Goal: Task Accomplishment & Management: Manage account settings

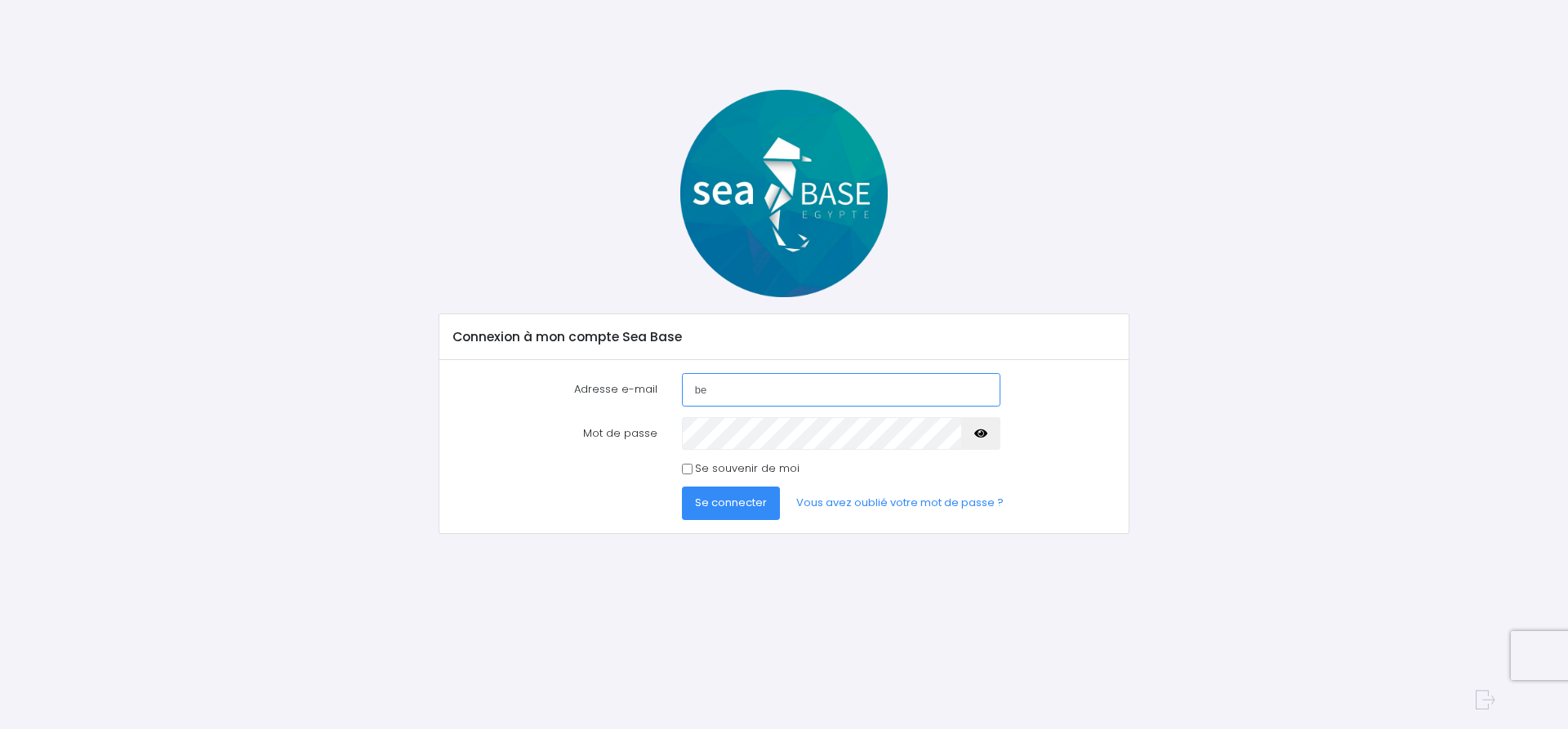
type input "besseau.emilie@hotmail.fr"
click at [747, 505] on span "Se connecter" at bounding box center [731, 502] width 72 height 15
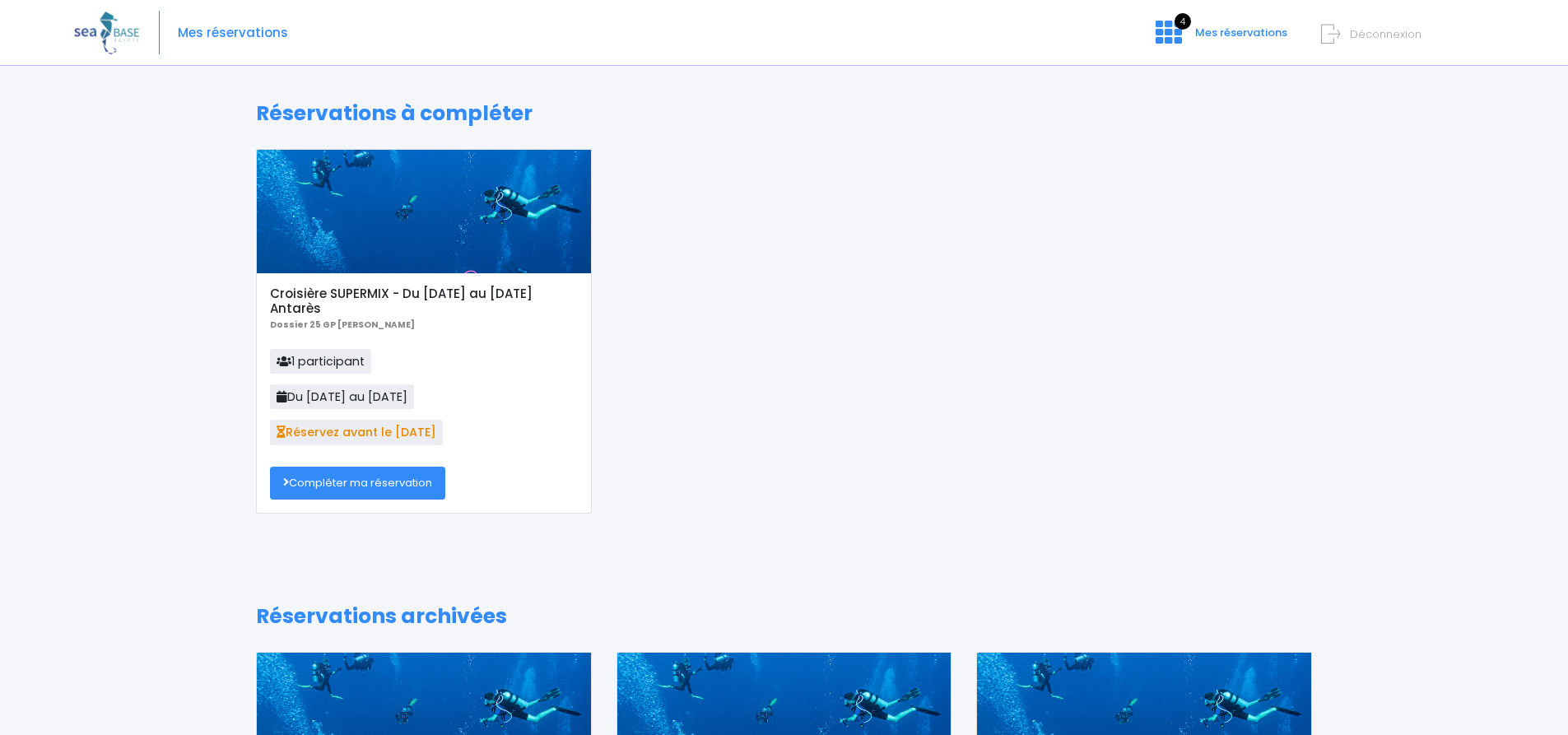
click at [369, 484] on link "Compléter ma réservation" at bounding box center [358, 483] width 175 height 33
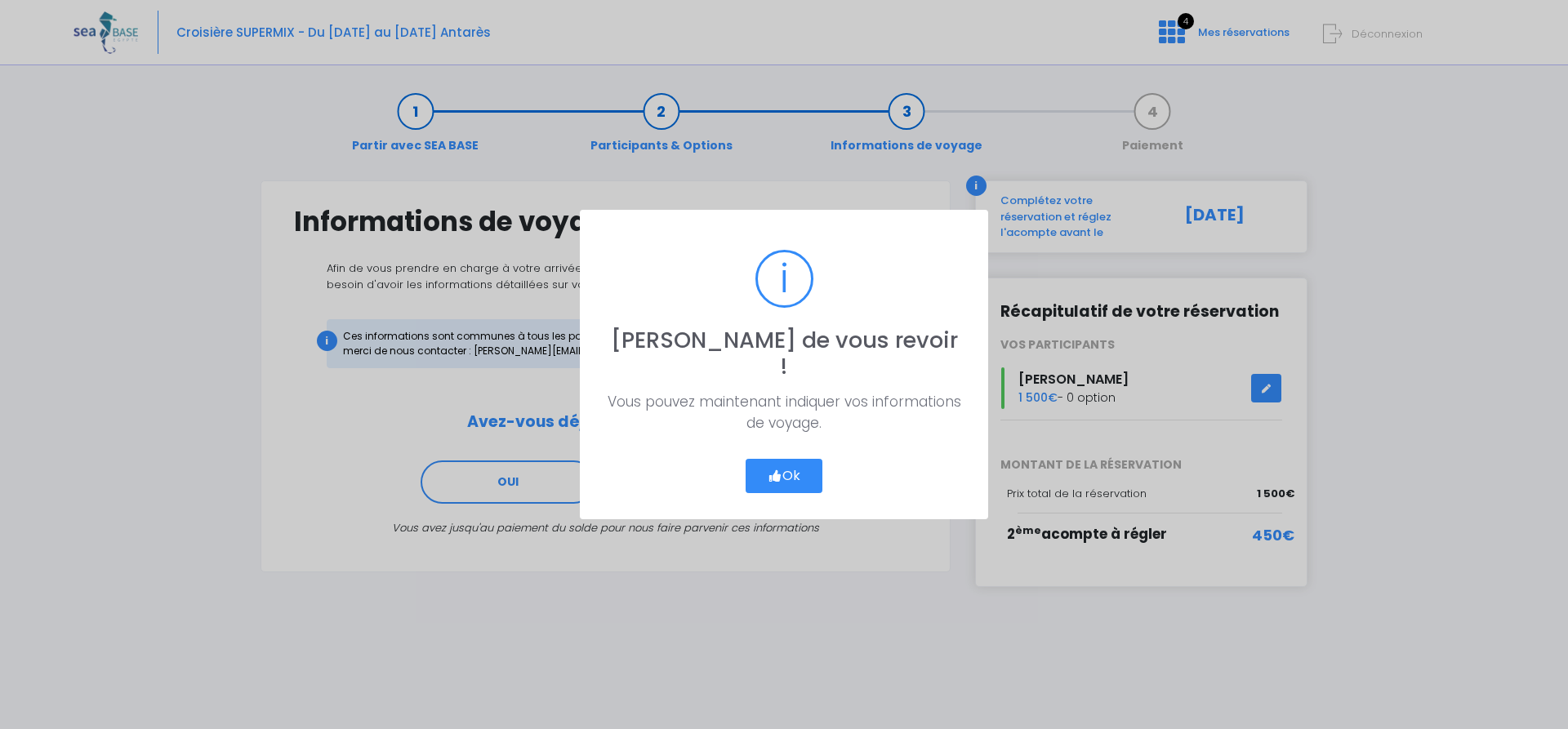
click at [797, 462] on button "Ok" at bounding box center [784, 476] width 77 height 35
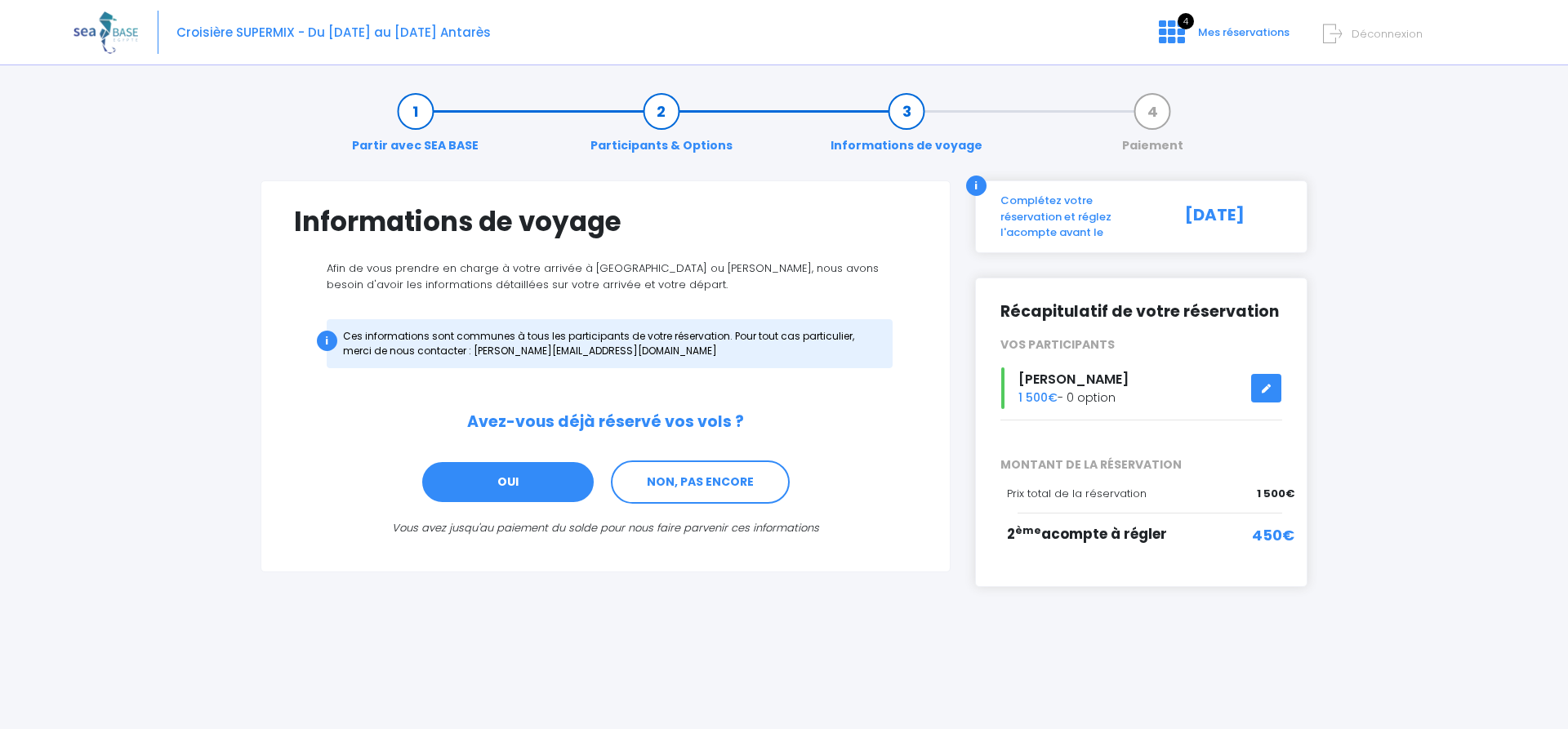
click at [552, 493] on link "OUI" at bounding box center [507, 483] width 175 height 44
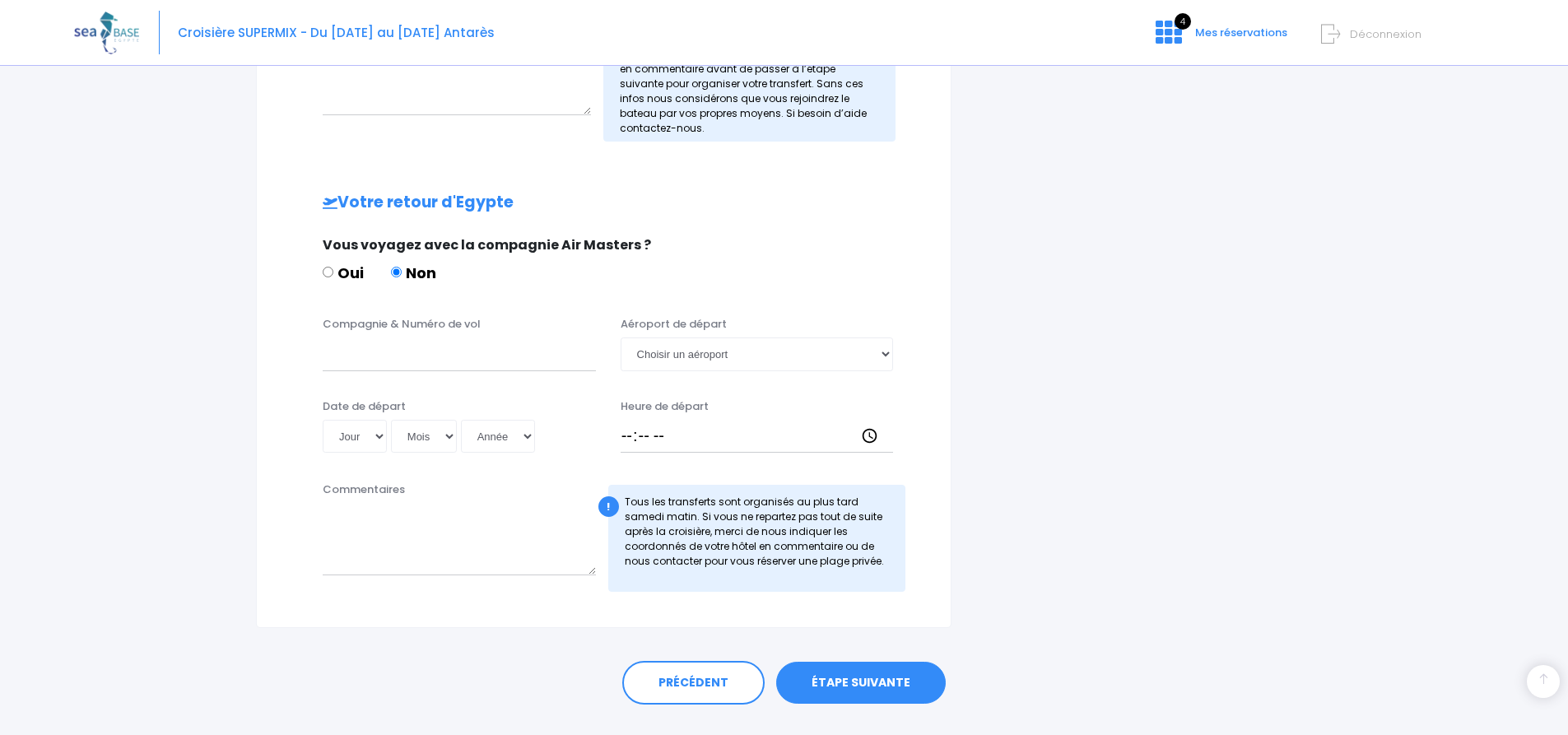
scroll to position [880, 0]
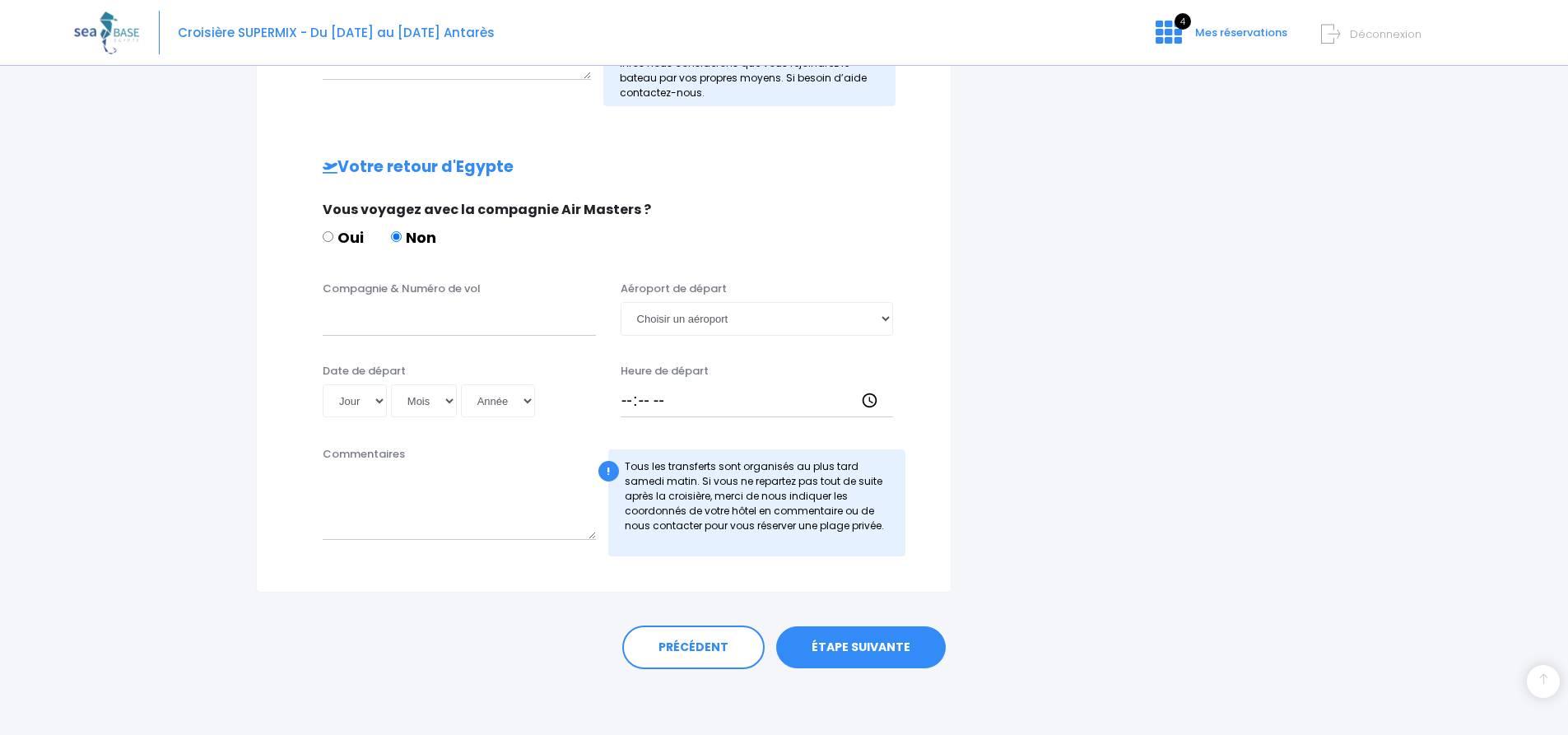
click at [848, 637] on link "ÉTAPE SUIVANTE" at bounding box center [860, 648] width 169 height 43
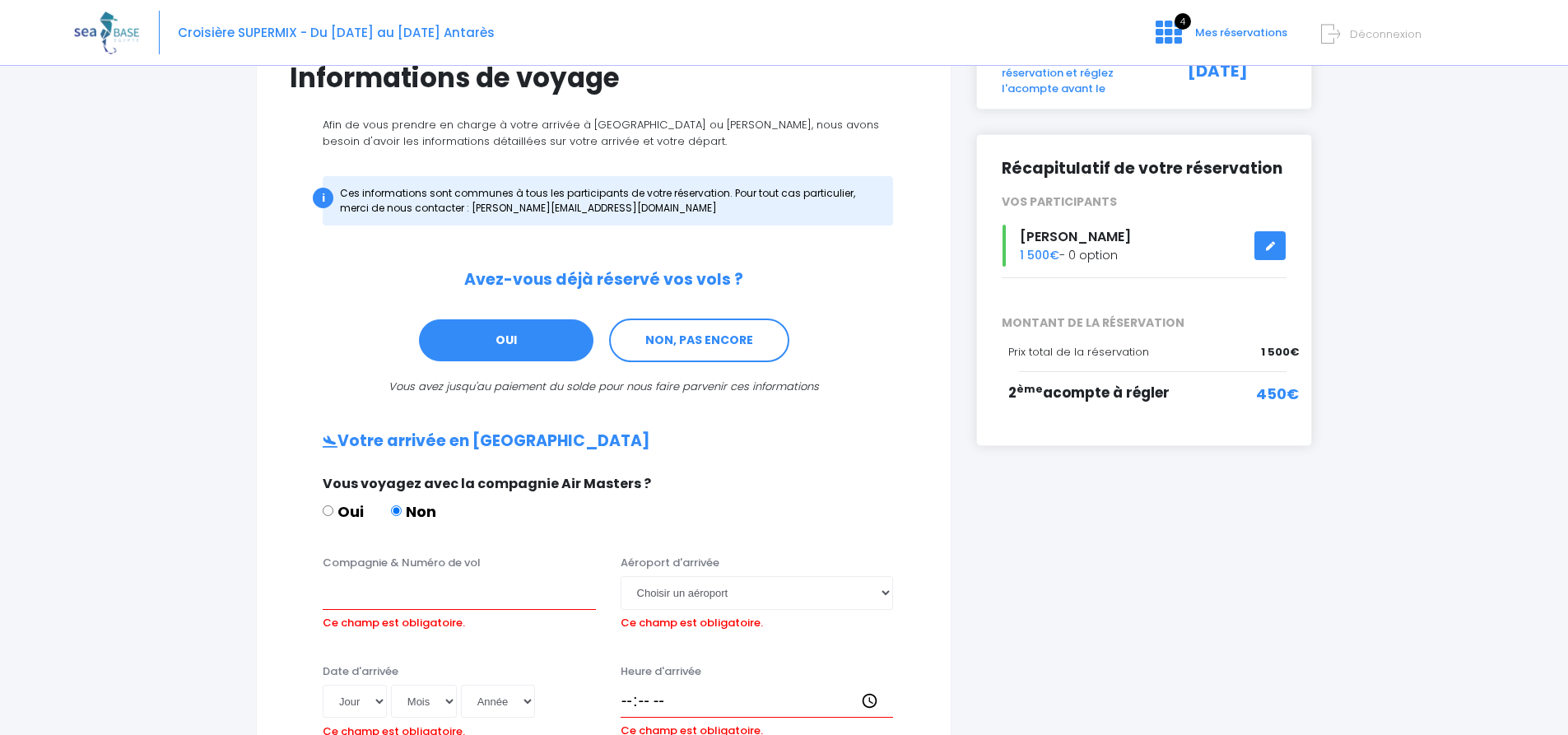
scroll to position [63, 0]
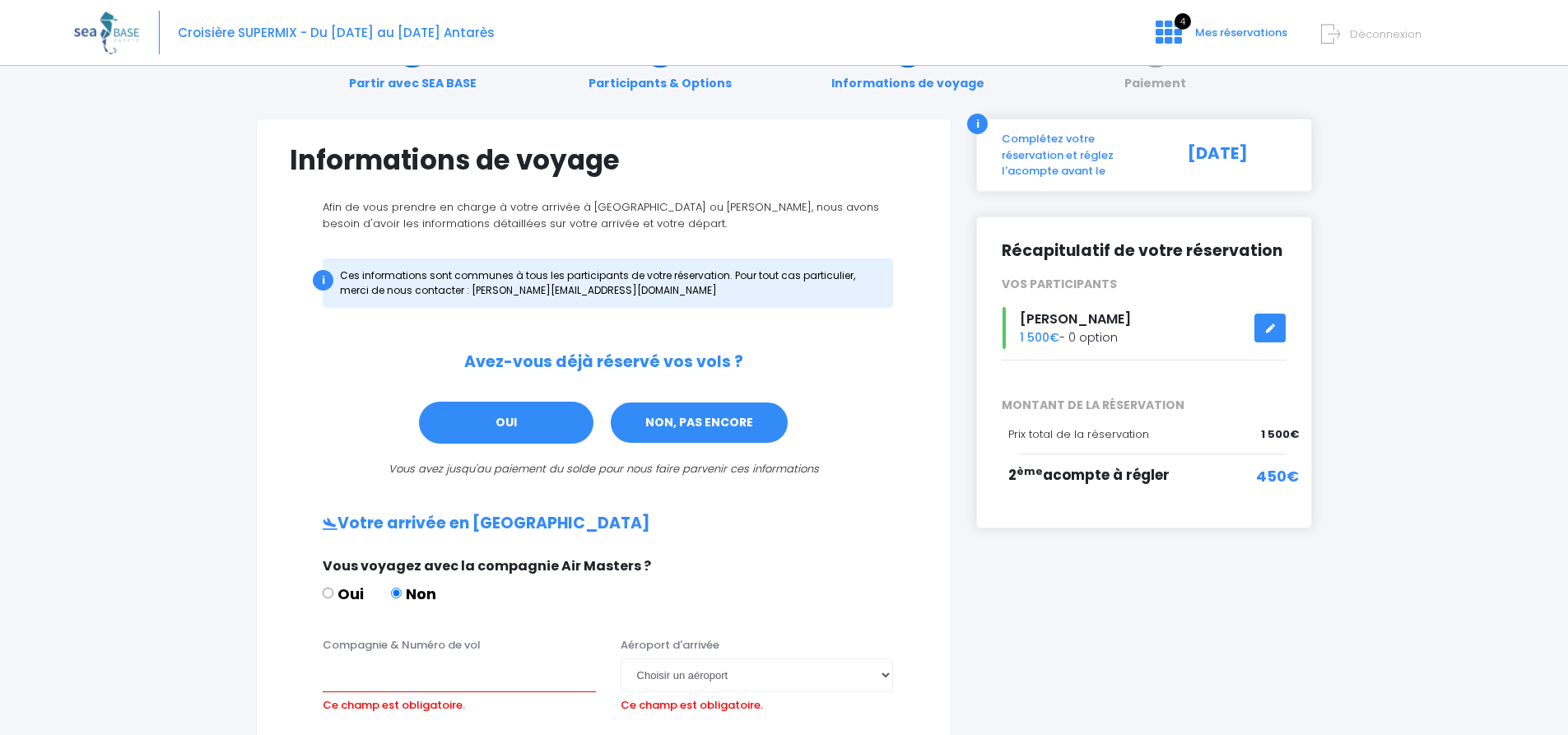
click at [674, 422] on link "NON, PAS ENCORE" at bounding box center [699, 423] width 180 height 45
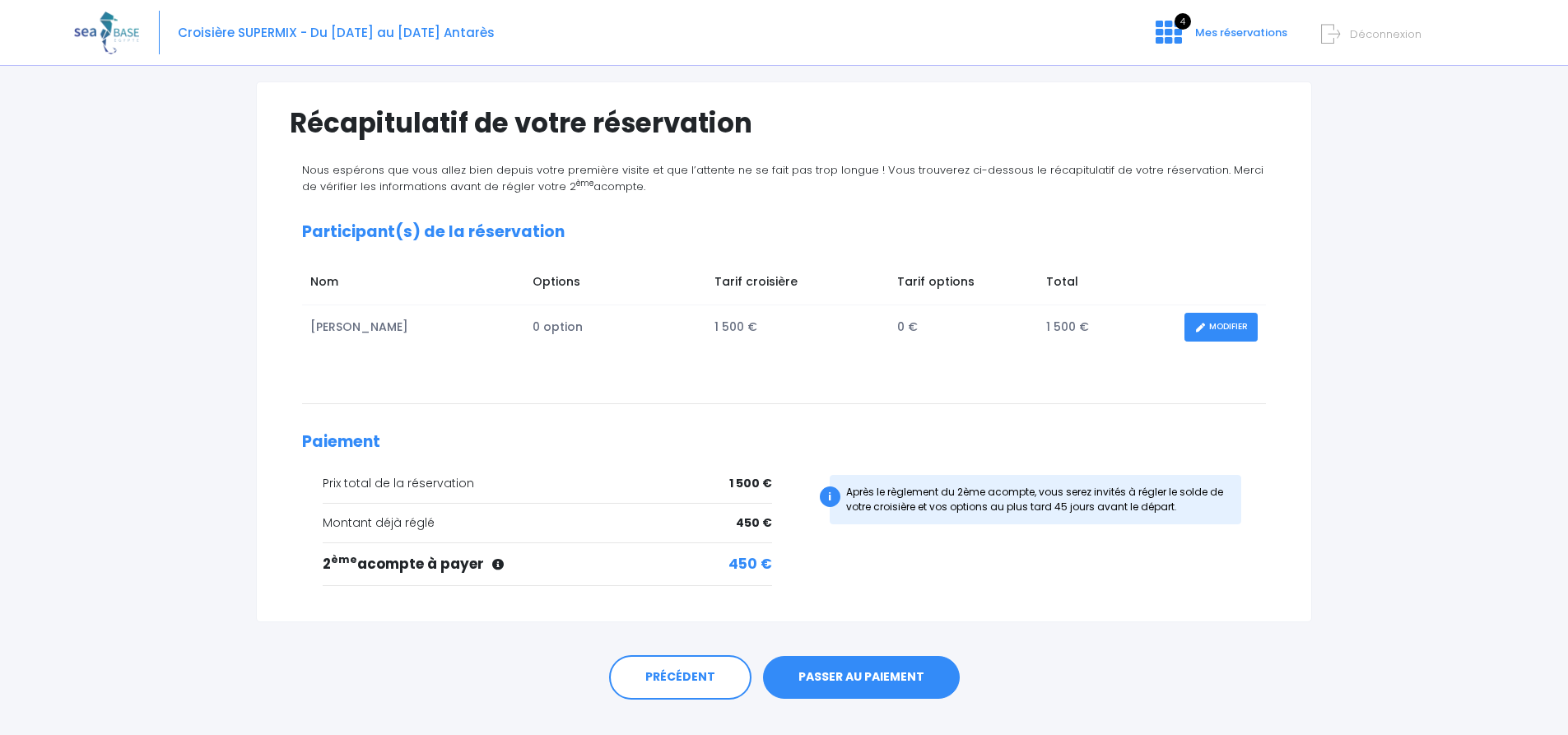
scroll to position [131, 0]
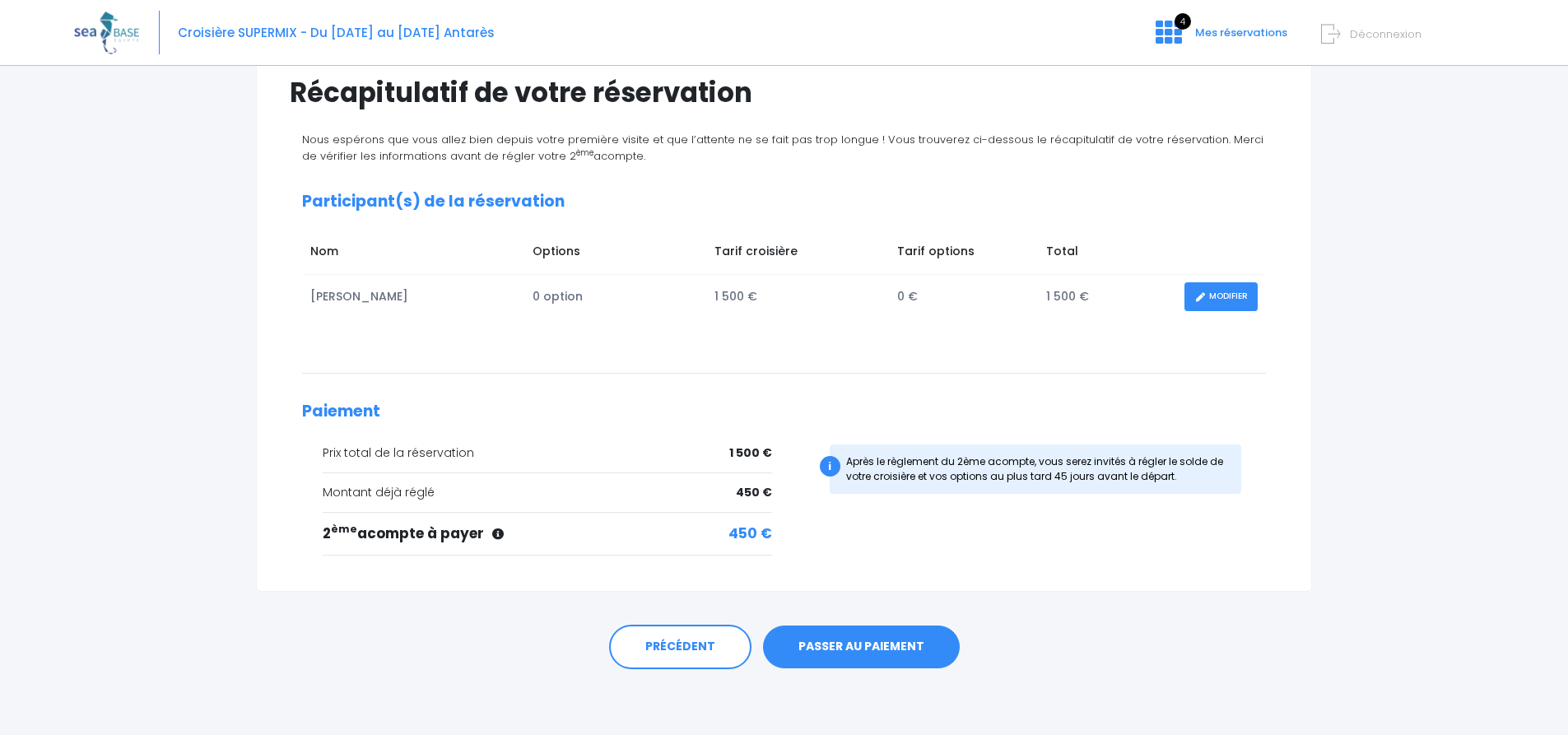
click at [871, 648] on link "PASSER AU PAIEMENT" at bounding box center [861, 648] width 196 height 43
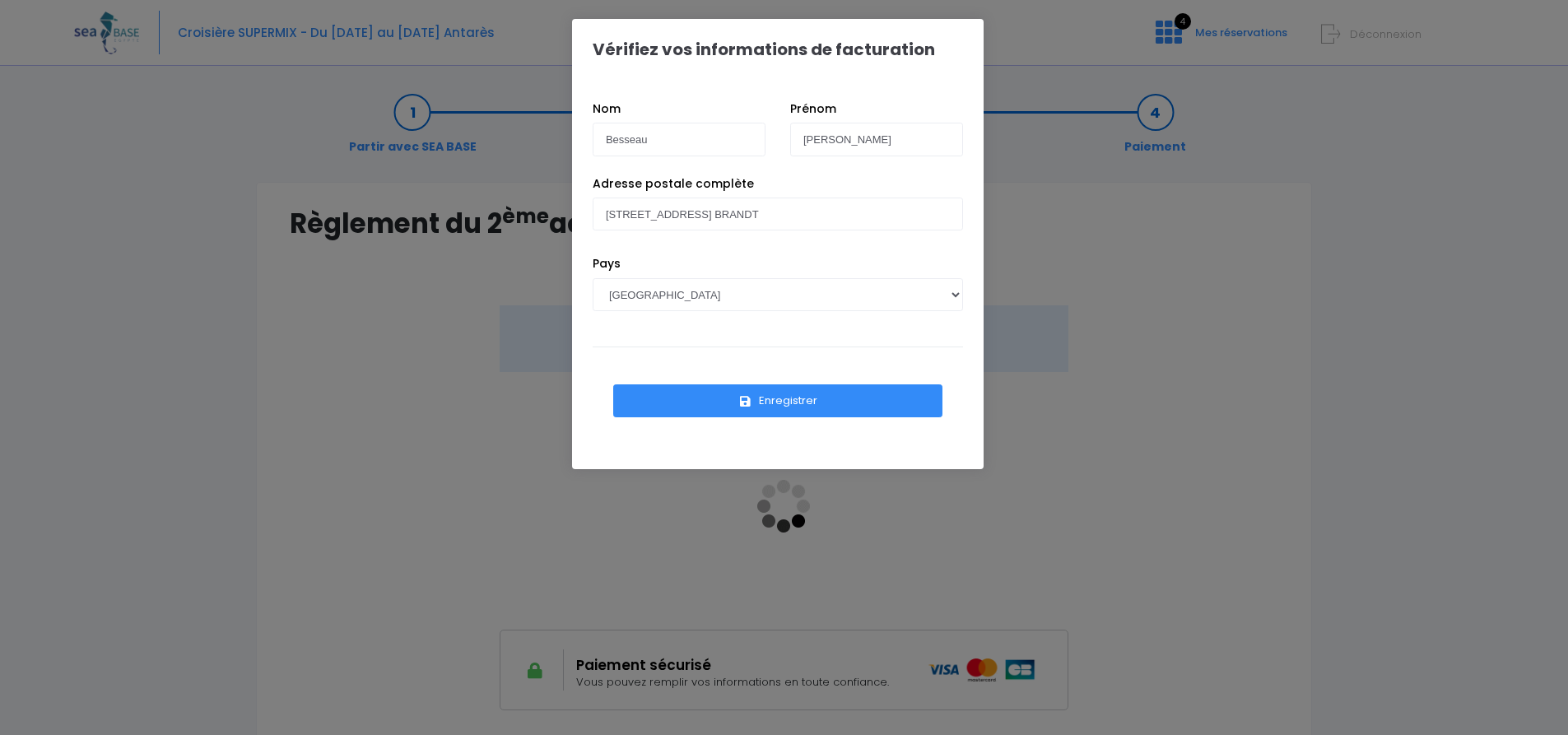
click at [786, 401] on button "Enregistrer" at bounding box center [778, 401] width 330 height 33
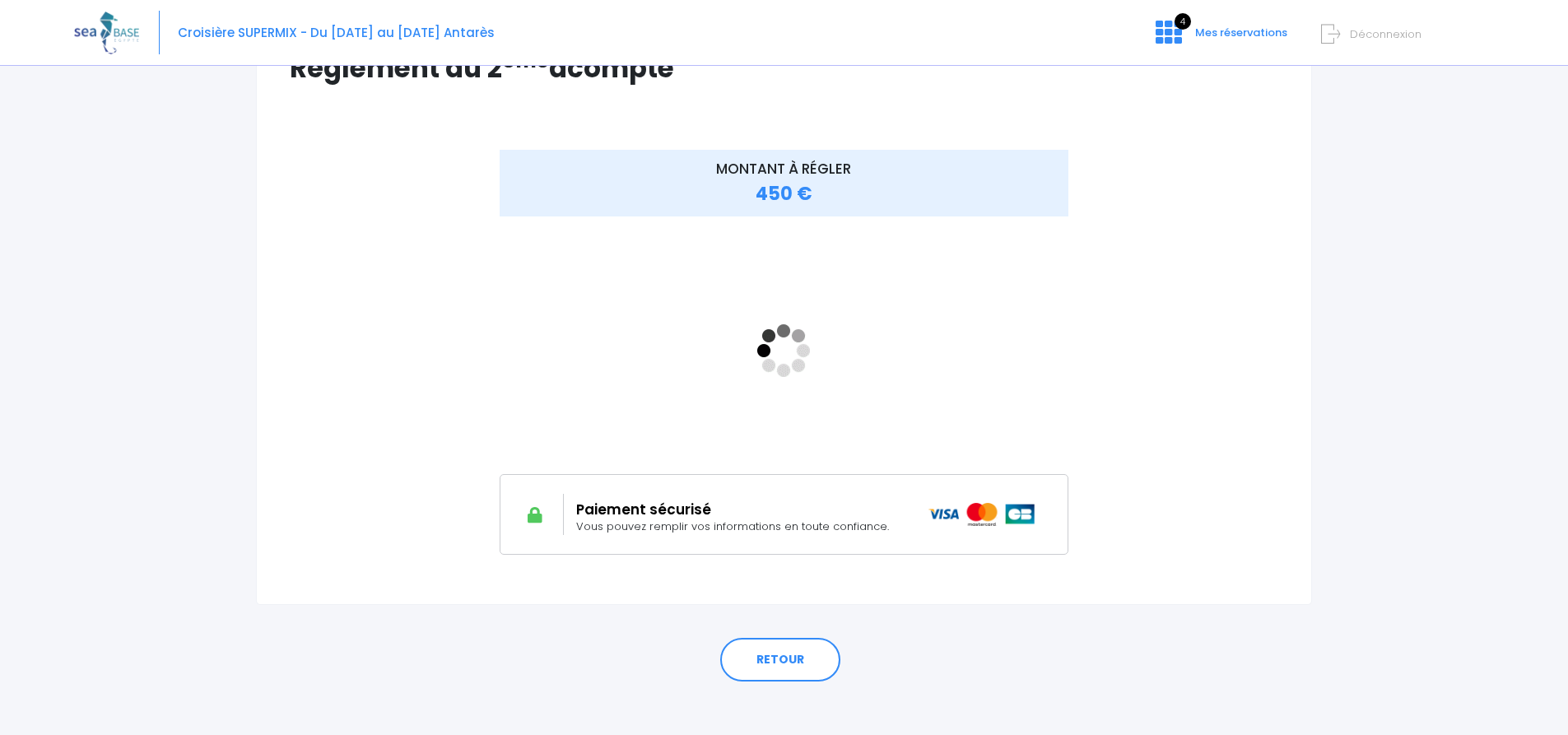
scroll to position [168, 0]
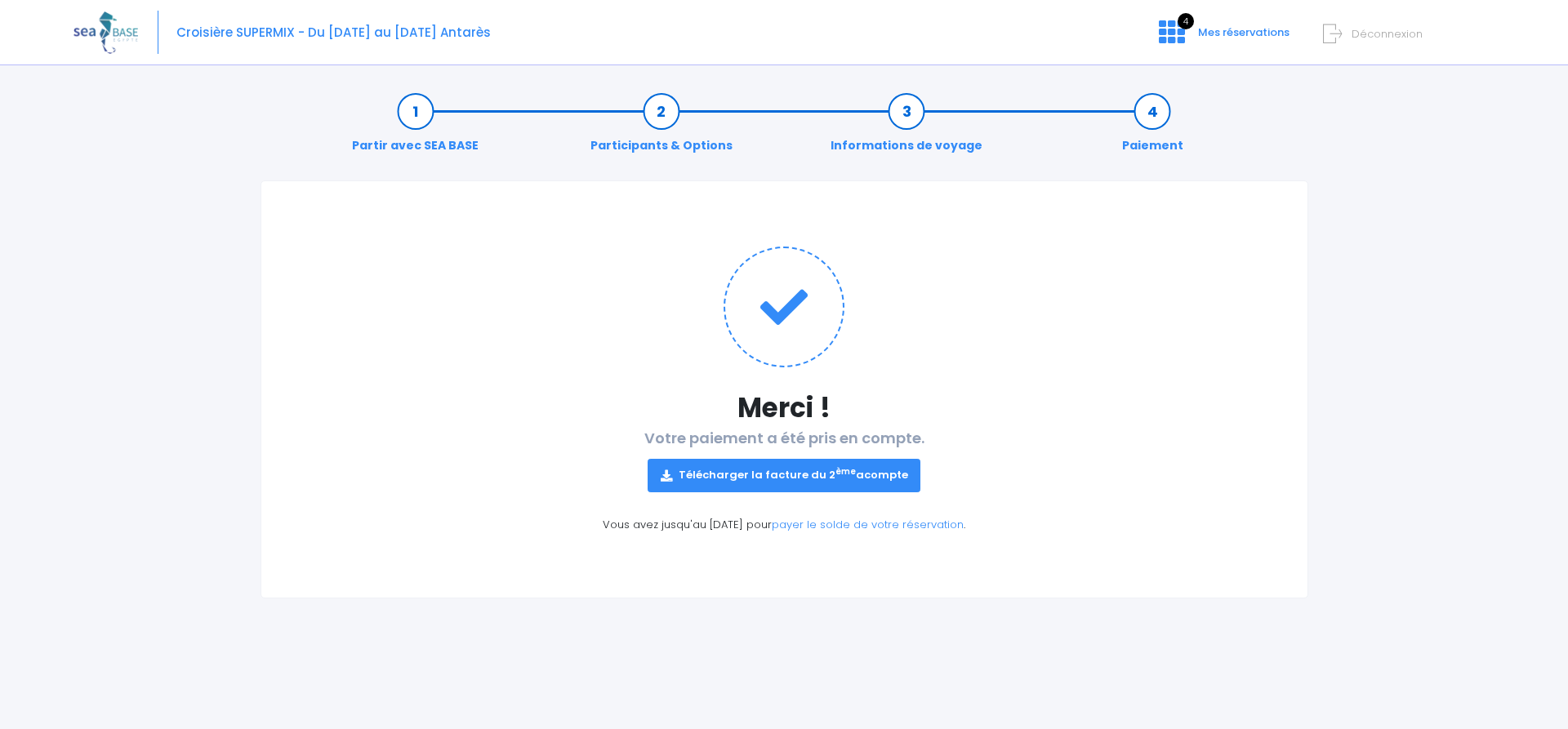
click at [811, 481] on link "Télécharger la facture du 2 ème acompte" at bounding box center [784, 475] width 274 height 33
click at [1215, 32] on span "Mes réservations" at bounding box center [1243, 32] width 92 height 15
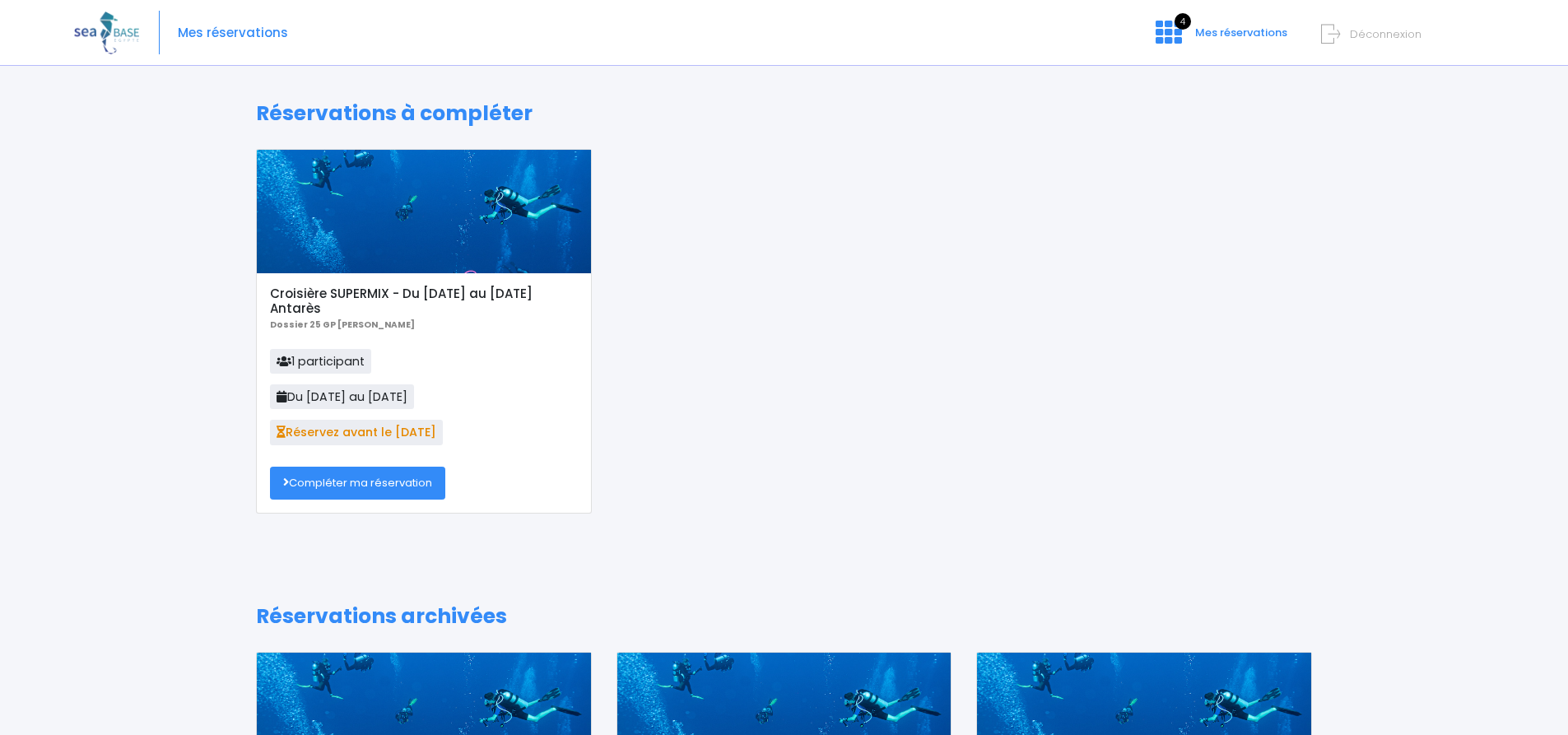
click at [401, 483] on link "Compléter ma réservation" at bounding box center [358, 483] width 175 height 33
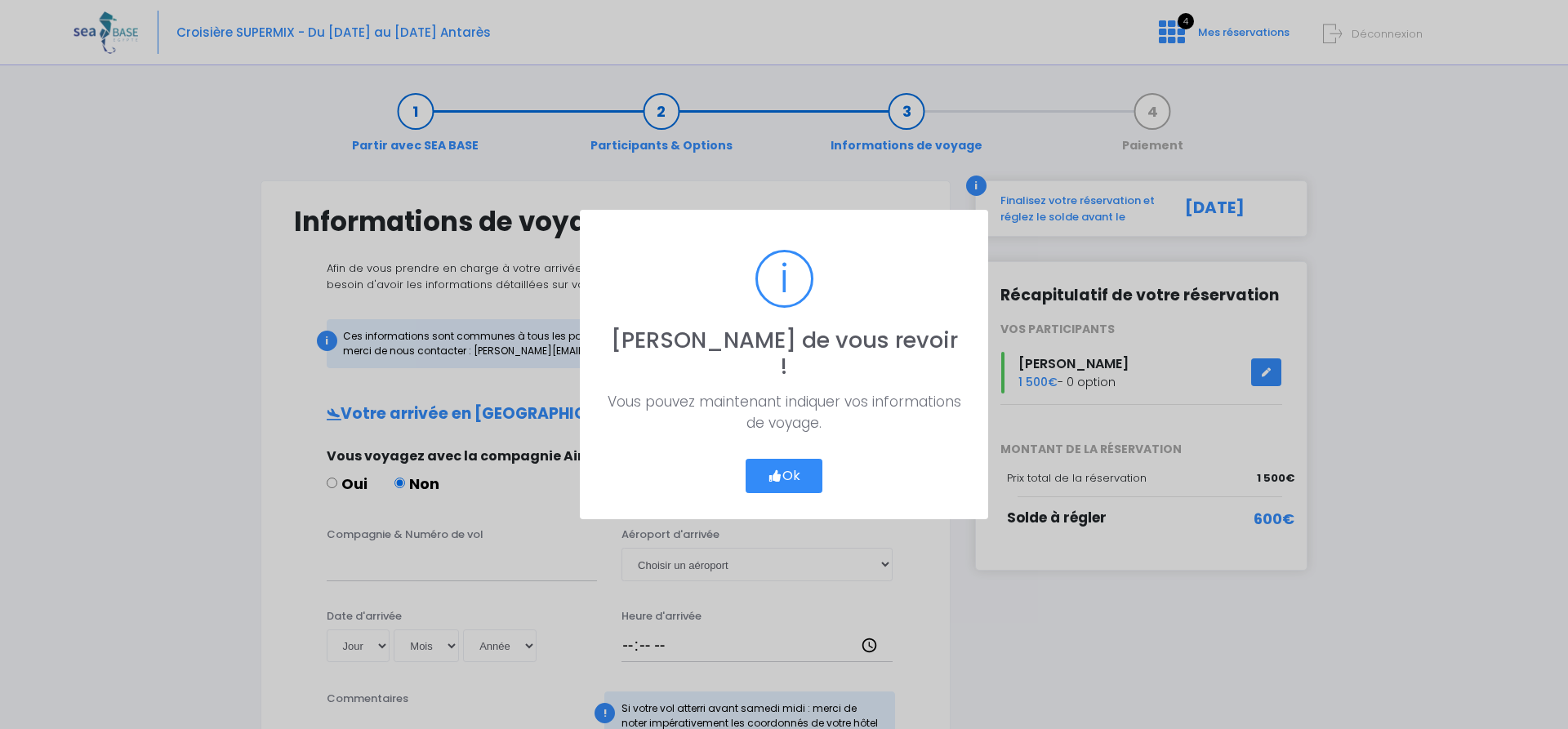
click at [793, 464] on button "Ok" at bounding box center [784, 476] width 77 height 35
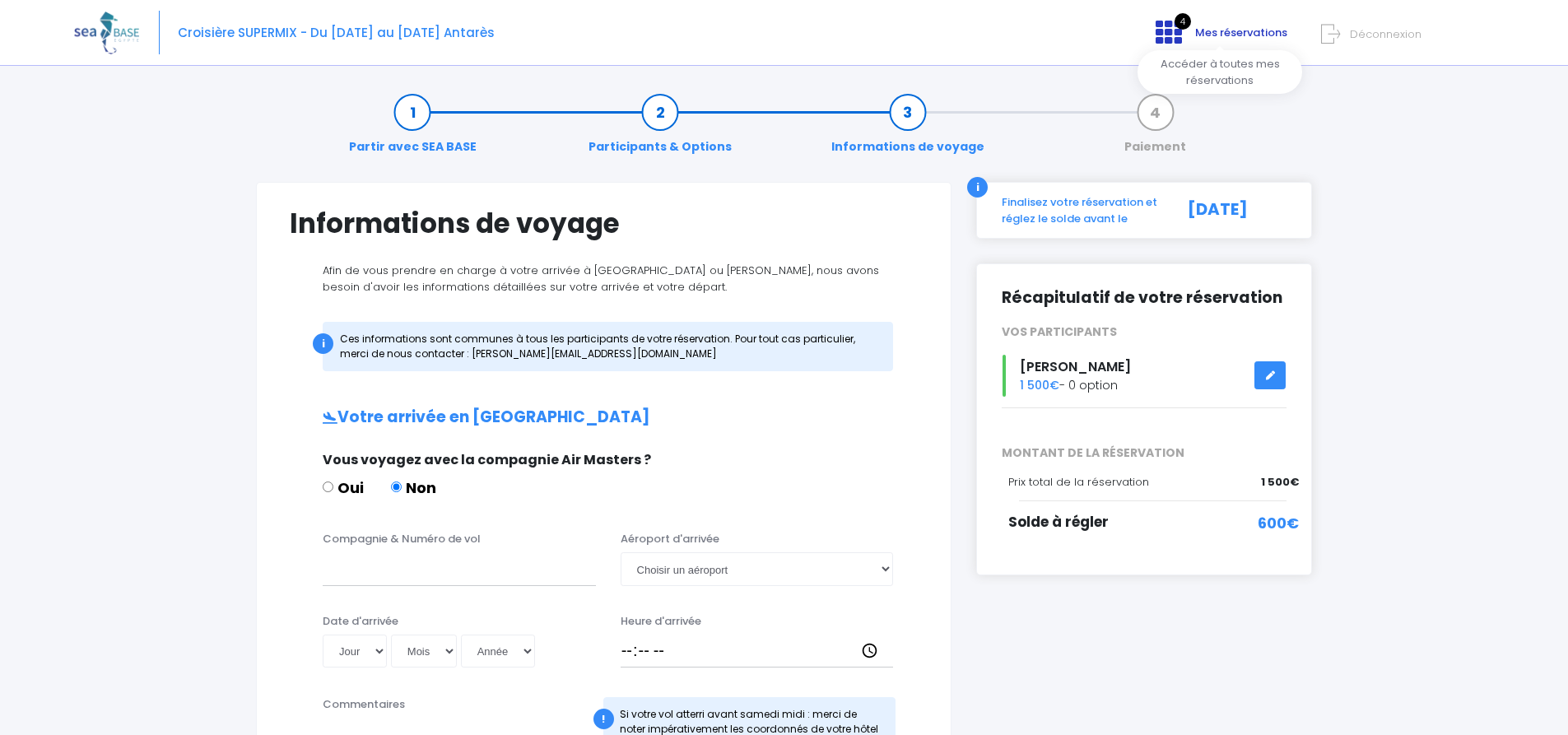
click at [1266, 34] on span "Mes réservations" at bounding box center [1240, 32] width 92 height 16
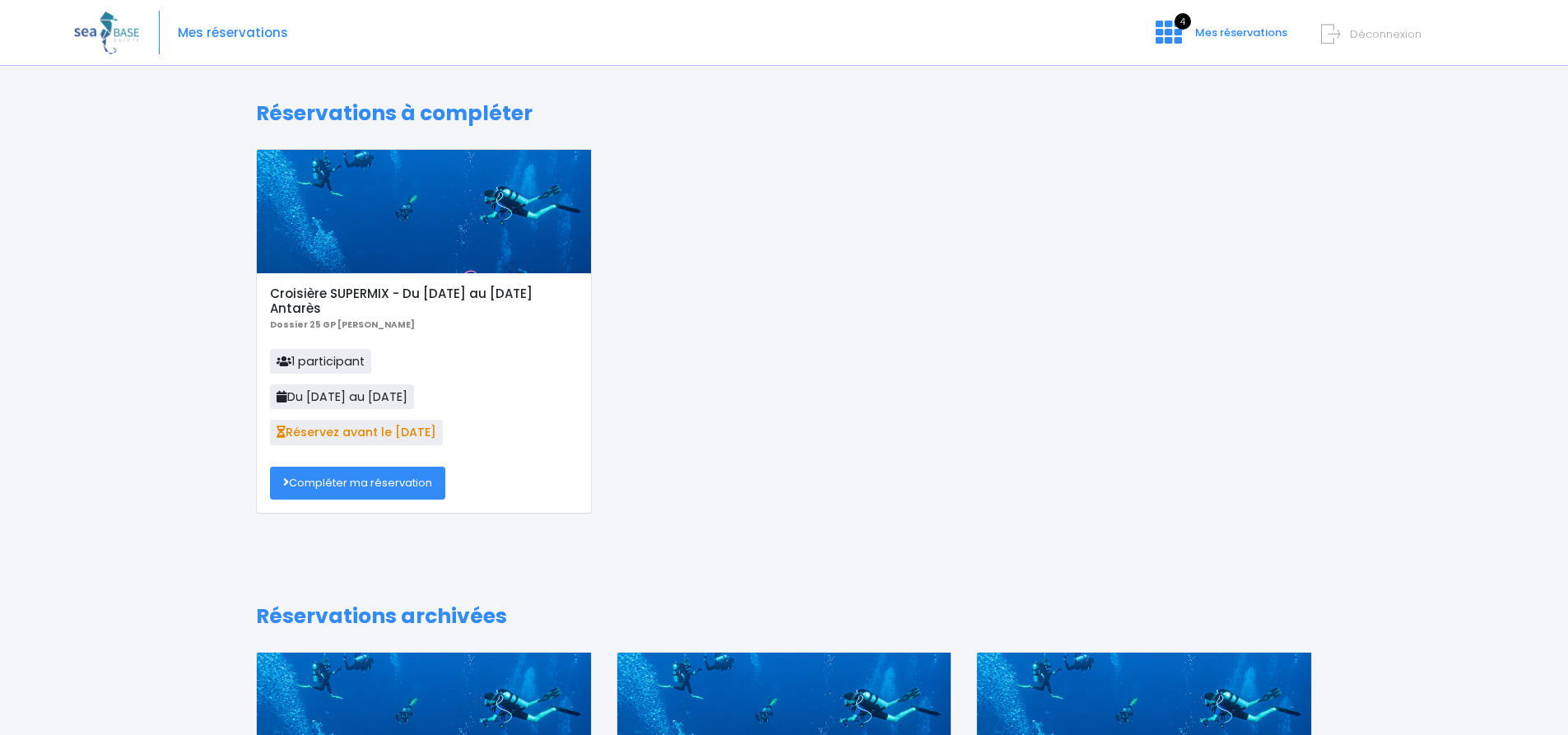
click at [1382, 32] on span "Déconnexion" at bounding box center [1386, 34] width 72 height 16
